Goal: Information Seeking & Learning: Learn about a topic

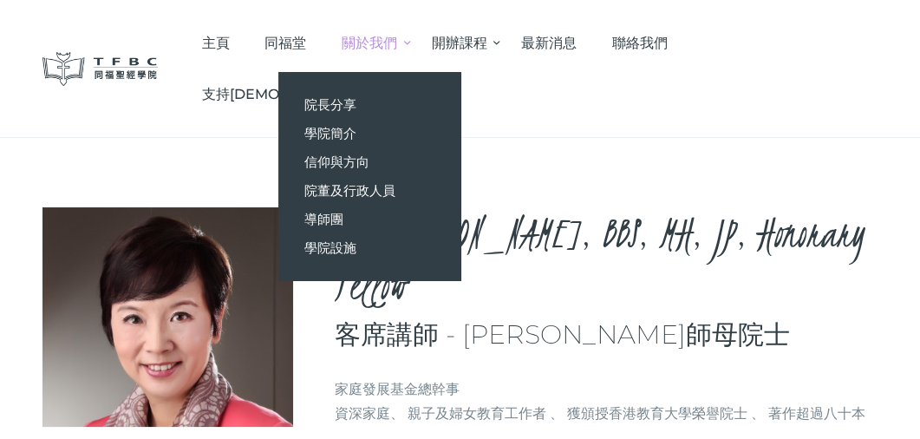
click at [356, 107] on span "院長分享" at bounding box center [330, 104] width 52 height 16
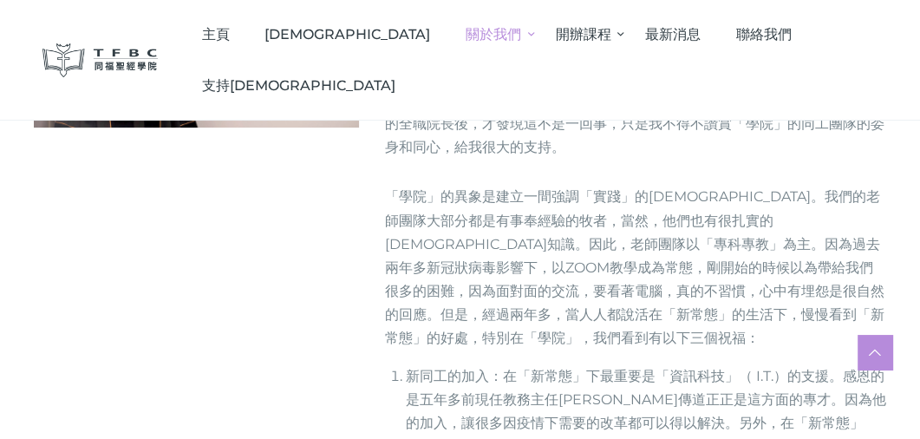
scroll to position [185, 0]
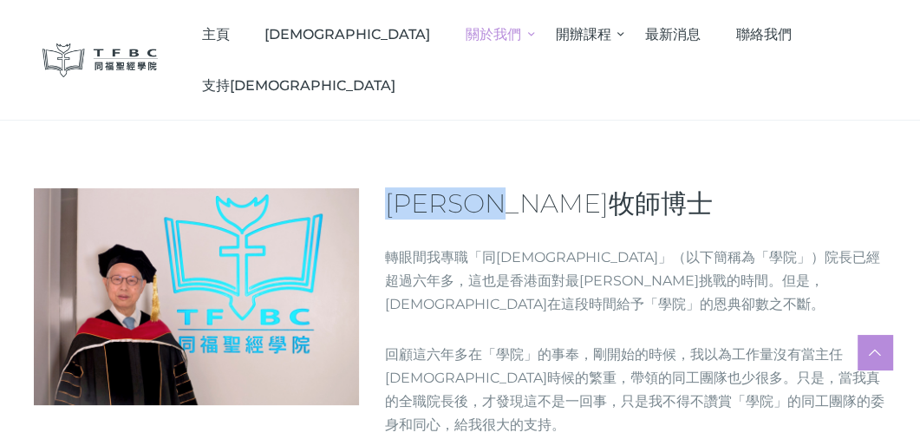
drag, startPoint x: 576, startPoint y: 193, endPoint x: 388, endPoint y: 199, distance: 187.4
click at [388, 199] on h3 "[PERSON_NAME]牧師博士" at bounding box center [635, 203] width 501 height 31
drag, startPoint x: 388, startPoint y: 199, endPoint x: 414, endPoint y: 205, distance: 25.9
copy span "何志滌牧師博士"
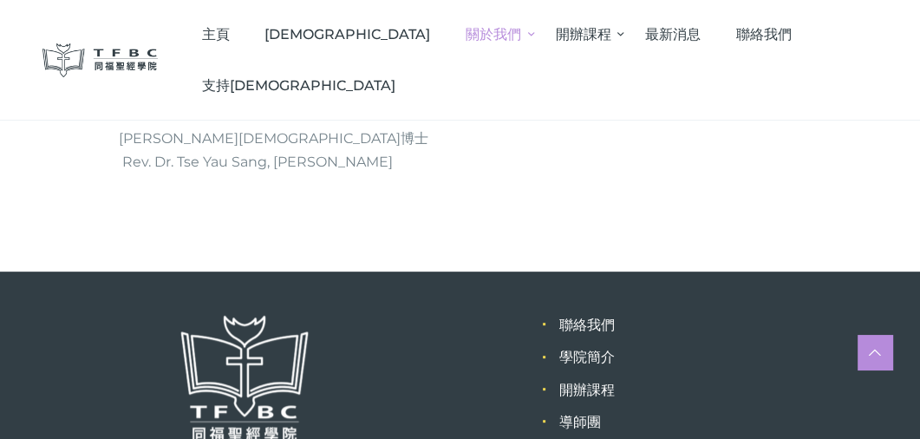
scroll to position [544, 0]
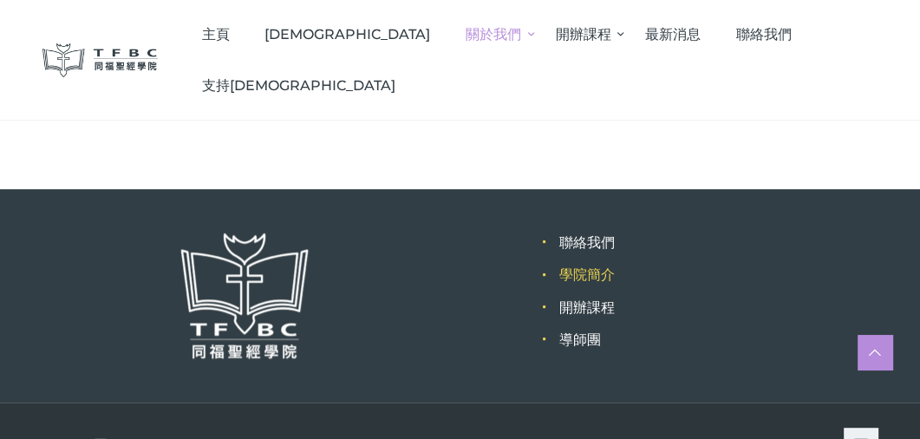
click at [590, 266] on link "學院簡介" at bounding box center [586, 274] width 55 height 16
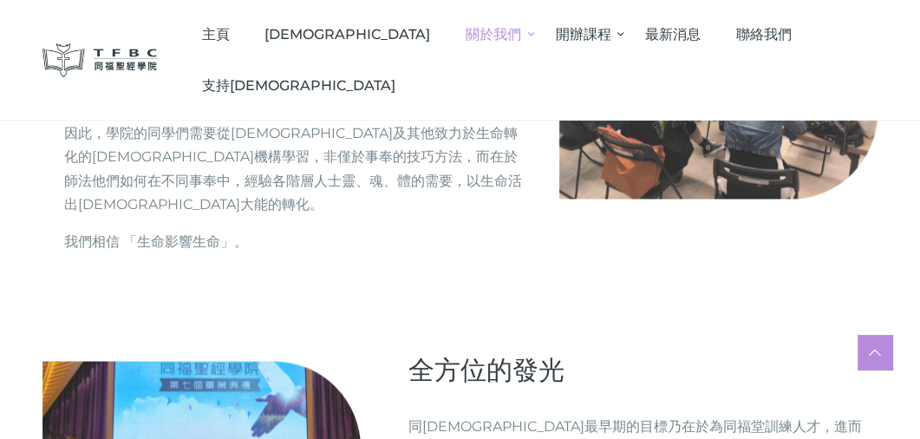
scroll to position [2191, 0]
